Goal: Information Seeking & Learning: Learn about a topic

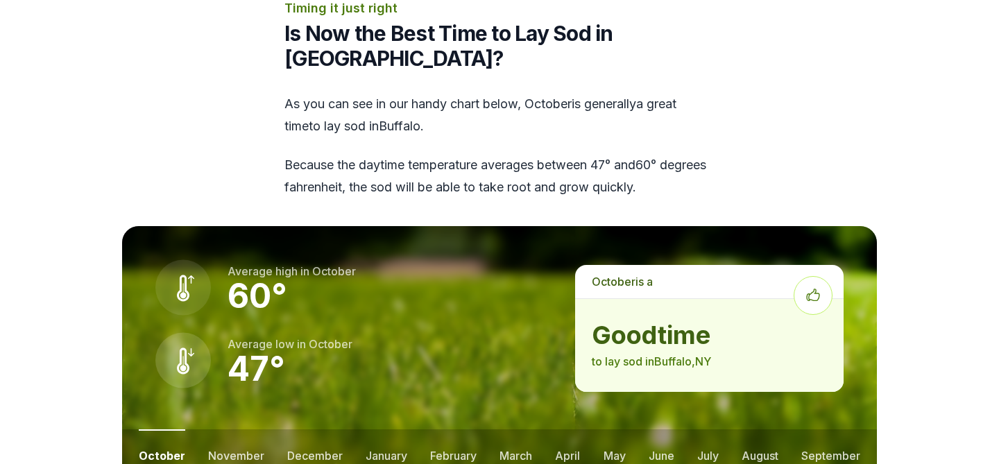
scroll to position [1739, 0]
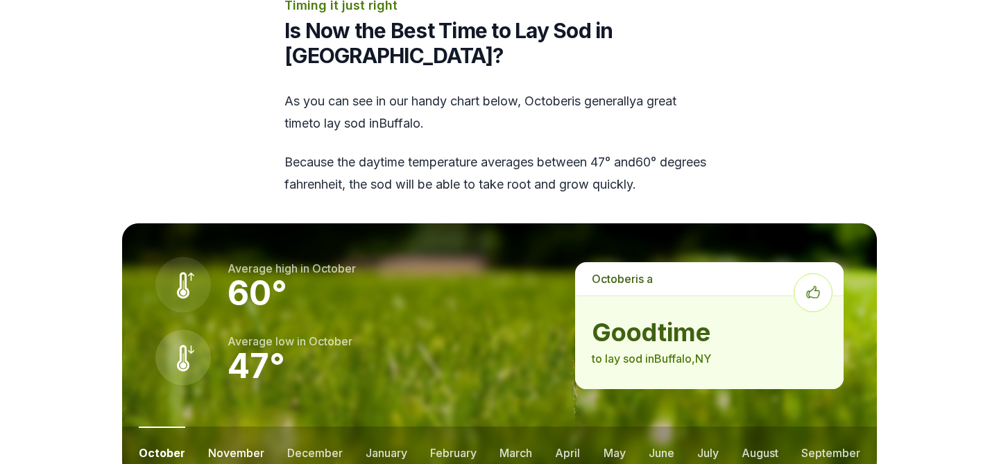
click at [223, 426] on button "november" at bounding box center [236, 451] width 56 height 51
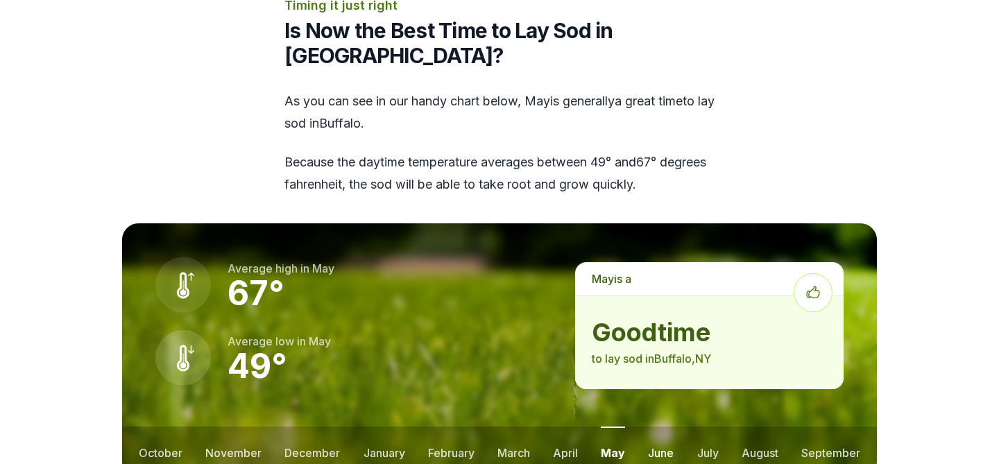
click at [669, 426] on button "june" at bounding box center [661, 451] width 26 height 51
click at [711, 426] on button "july" at bounding box center [707, 451] width 21 height 51
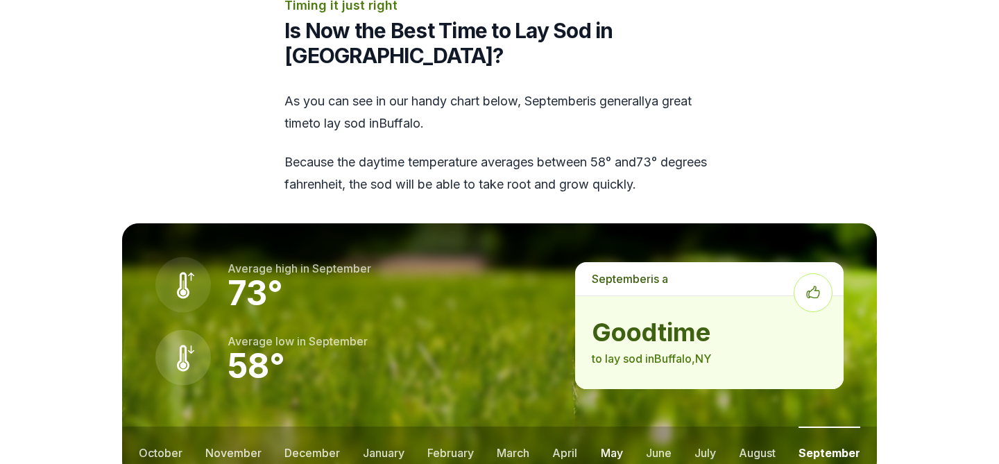
click at [614, 426] on button "may" at bounding box center [612, 451] width 22 height 51
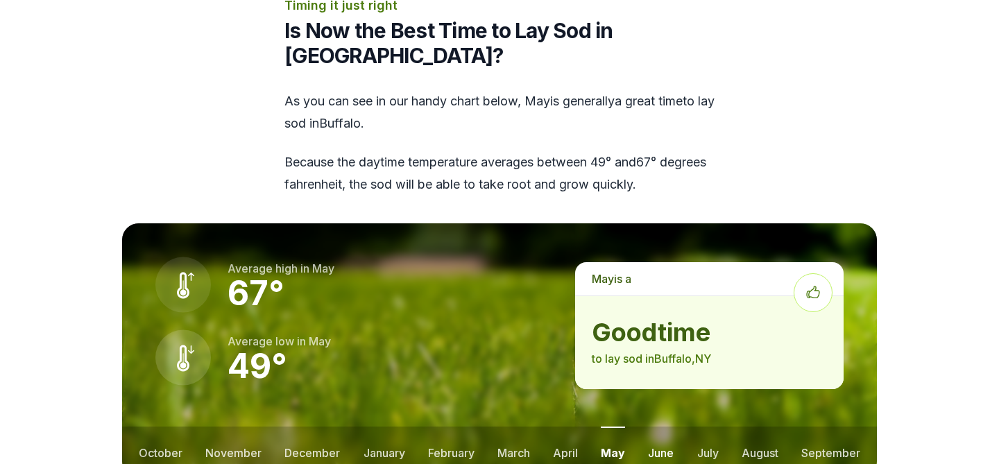
click at [661, 426] on button "june" at bounding box center [661, 451] width 26 height 51
click at [704, 426] on button "july" at bounding box center [707, 451] width 21 height 51
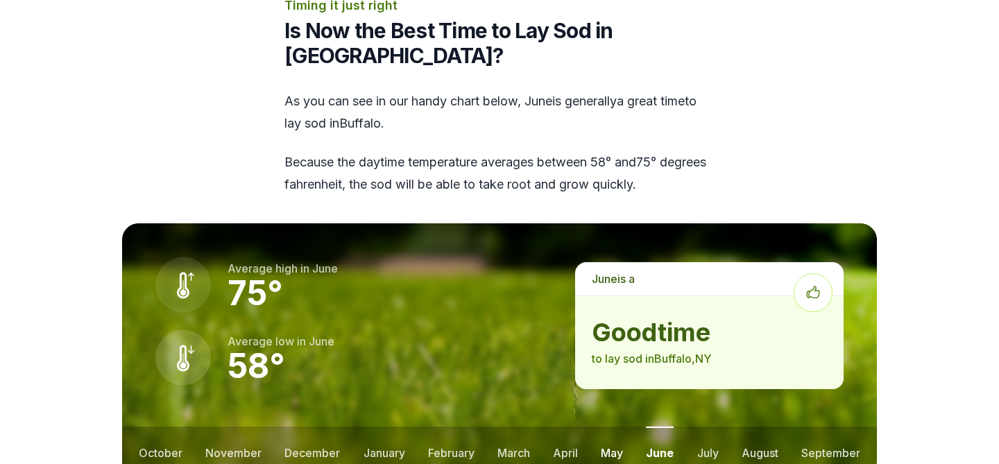
click at [607, 426] on button "may" at bounding box center [612, 451] width 22 height 51
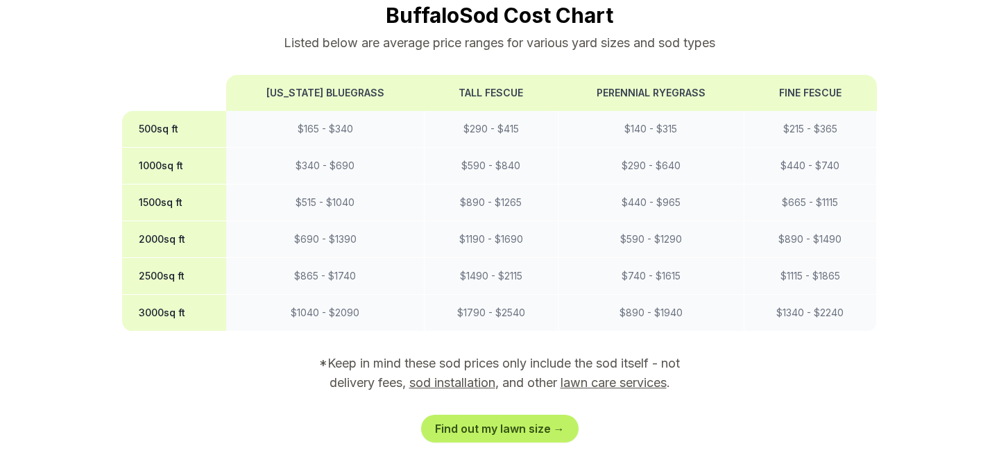
scroll to position [1200, 0]
